Goal: Use online tool/utility: Utilize a website feature to perform a specific function

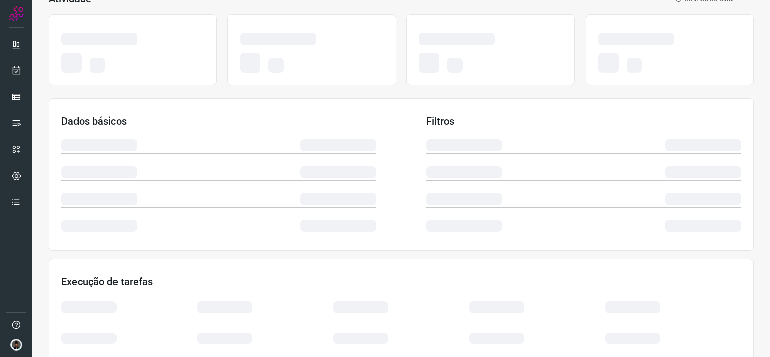
scroll to position [112, 0]
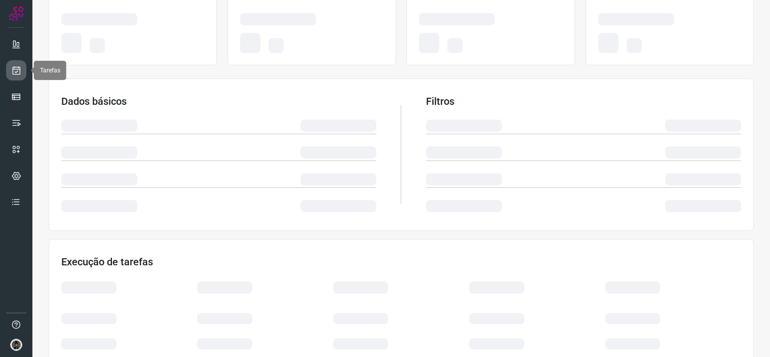
click at [14, 73] on icon at bounding box center [16, 70] width 11 height 10
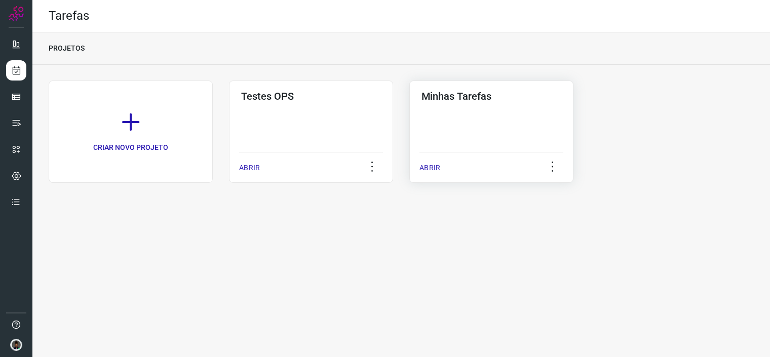
click at [506, 154] on div "ABRIR" at bounding box center [491, 164] width 144 height 25
click at [481, 101] on h3 "Minhas Tarefas" at bounding box center [491, 96] width 140 height 12
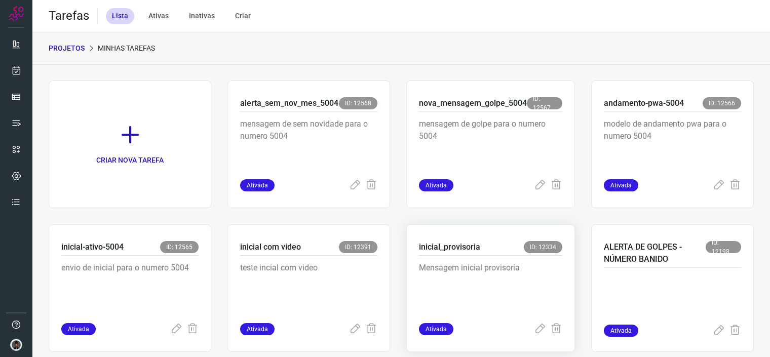
click at [473, 251] on p "inicial_provisoria" at bounding box center [449, 247] width 61 height 12
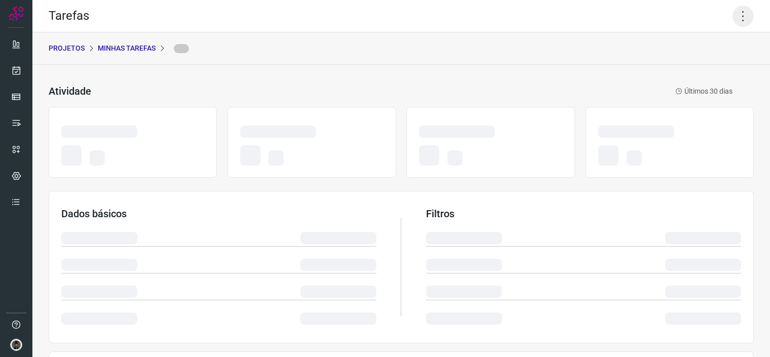
click at [733, 19] on icon at bounding box center [743, 16] width 21 height 21
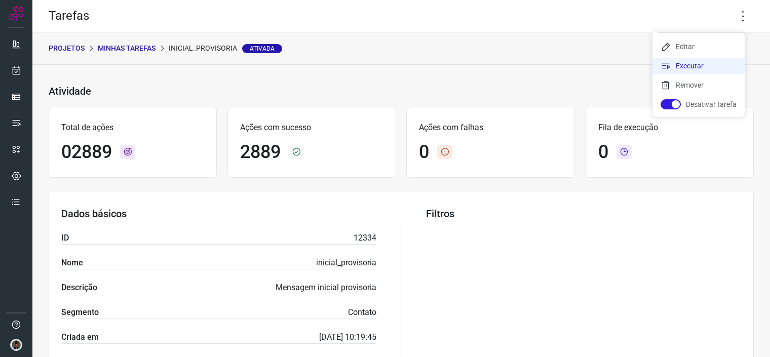
click at [689, 65] on li "Executar" at bounding box center [698, 66] width 92 height 16
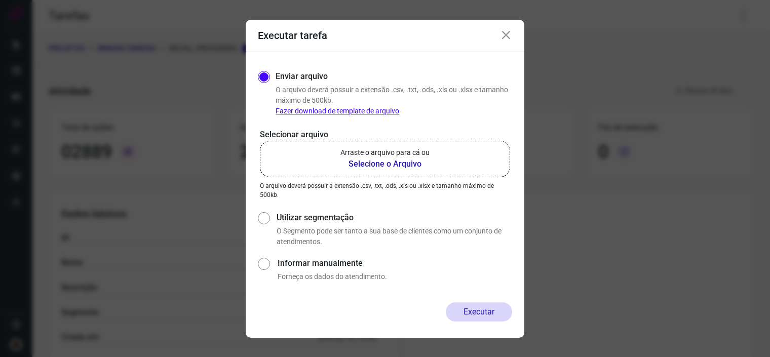
click at [370, 159] on b "Selecione o Arquivo" at bounding box center [384, 164] width 89 height 12
click at [0, 0] on input "Arraste o arquivo para cá ou Selecione o Arquivo" at bounding box center [0, 0] width 0 height 0
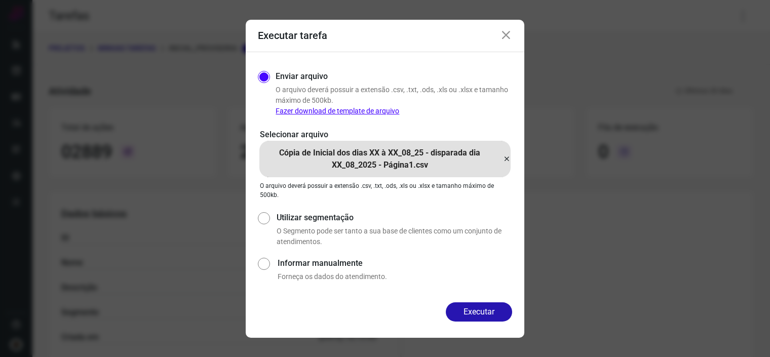
click at [480, 302] on div "Enviar arquivo O arquivo deverá possuir a extensão .csv, .txt, .ods, .xls ou .x…" at bounding box center [385, 177] width 279 height 250
click at [490, 313] on button "Executar" at bounding box center [479, 311] width 66 height 19
